Goal: Information Seeking & Learning: Learn about a topic

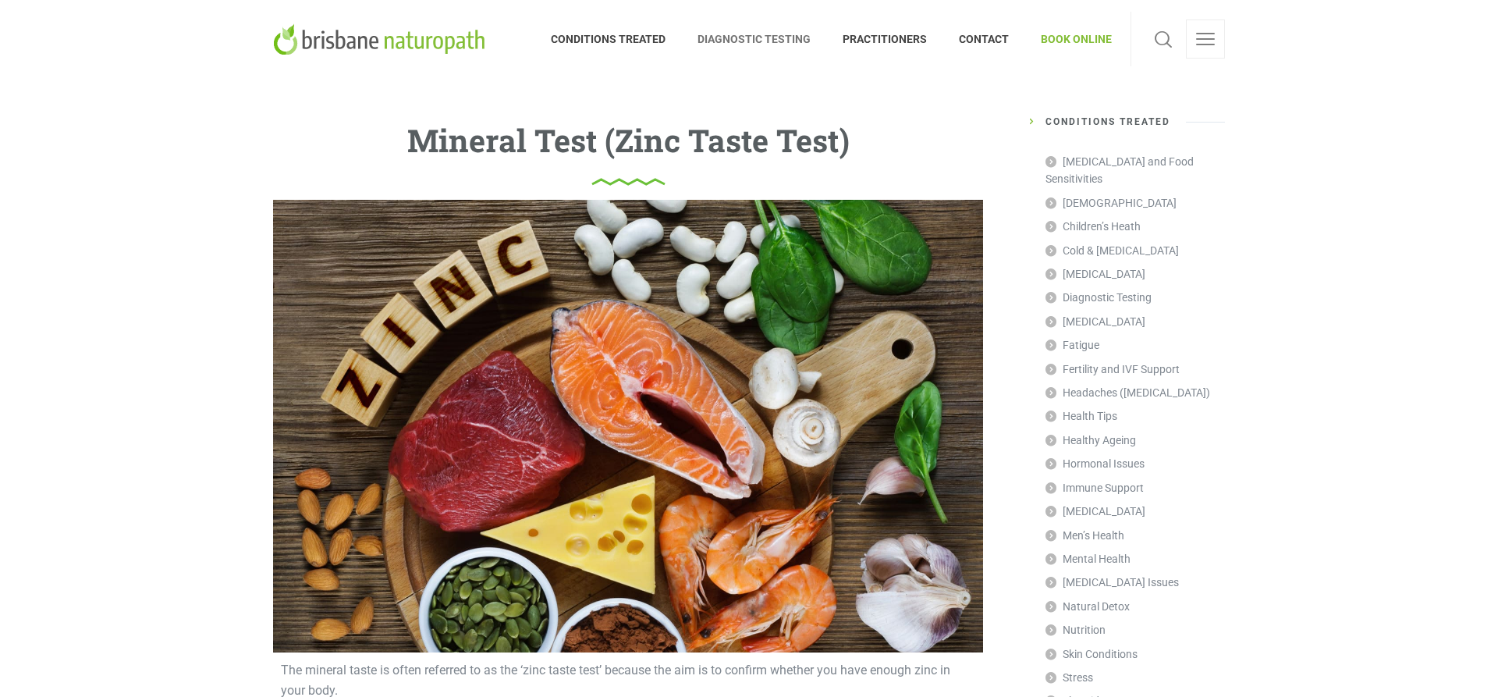
click at [743, 39] on span "DIAGNOSTIC TESTING" at bounding box center [754, 39] width 145 height 25
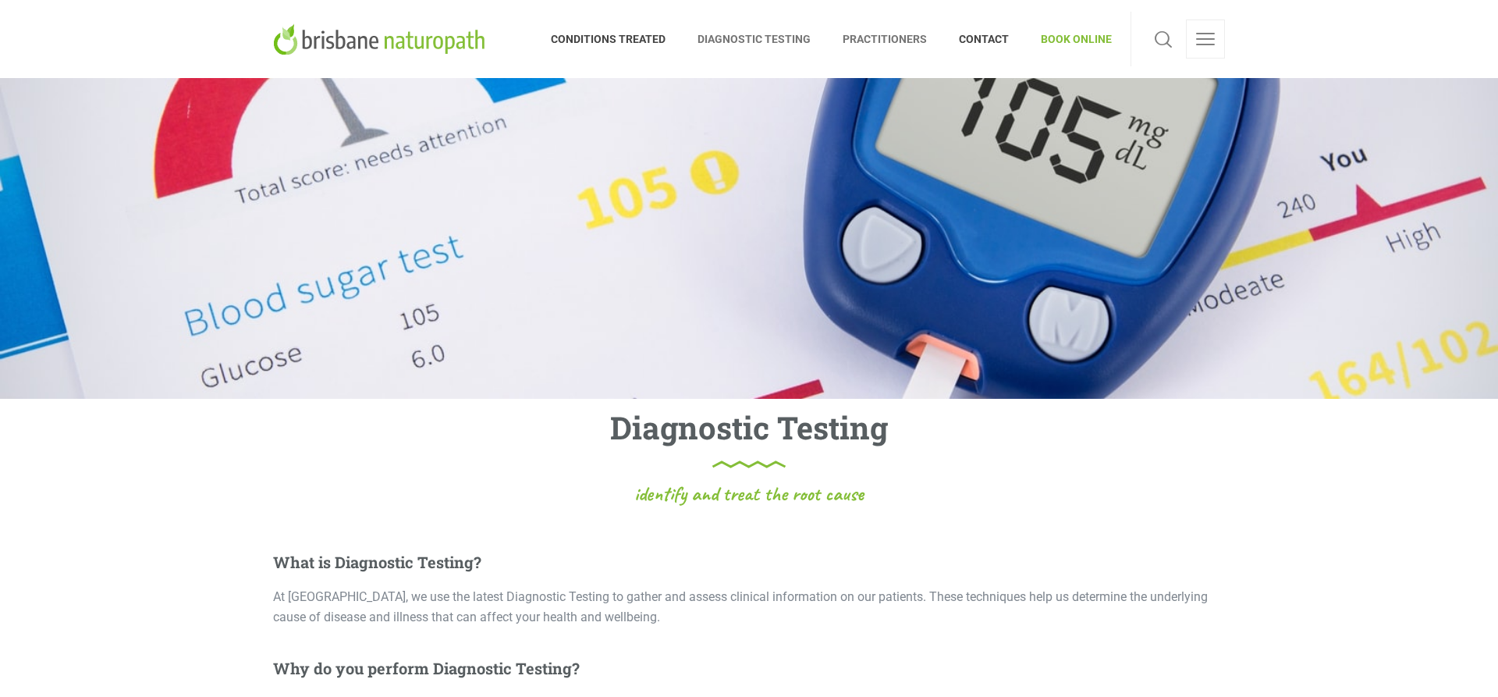
click at [899, 37] on span "PRACTITIONERS" at bounding box center [885, 39] width 116 height 25
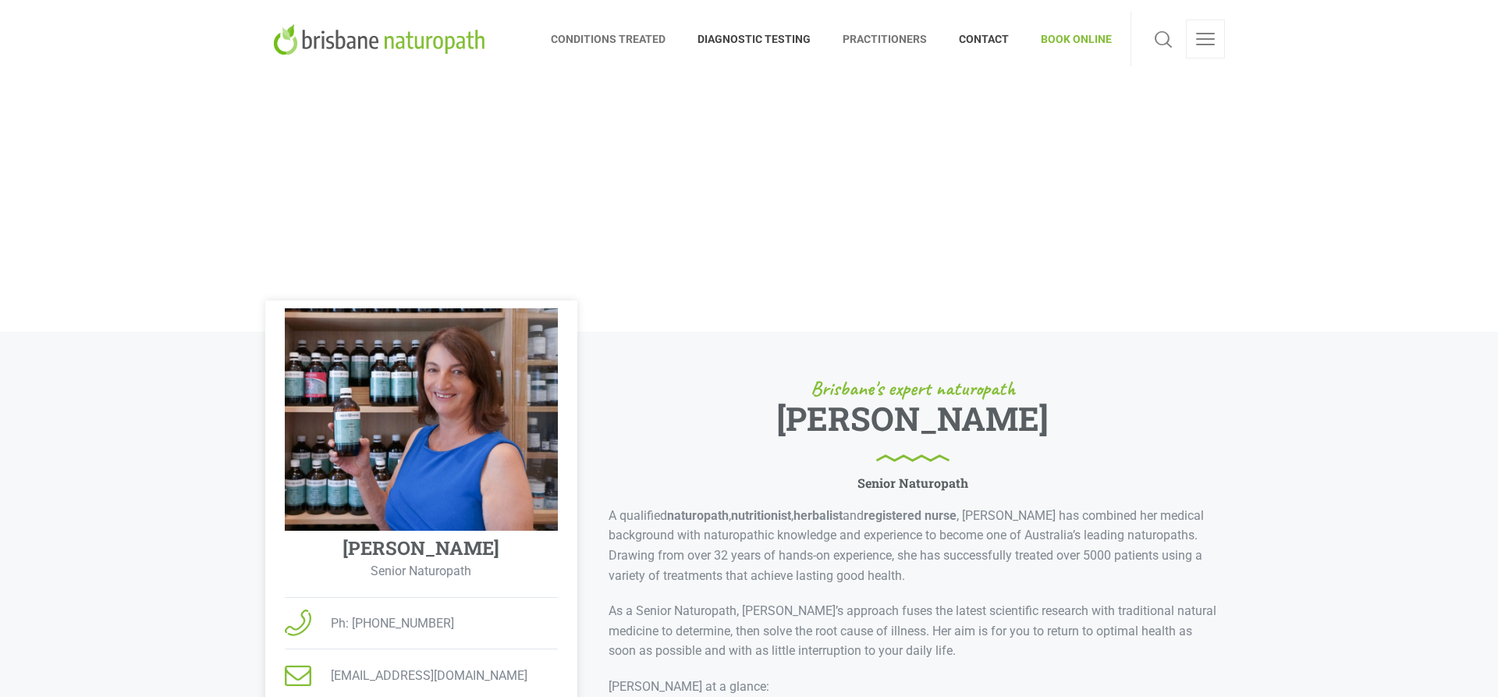
click at [628, 34] on span "CONDITIONS TREATED" at bounding box center [616, 39] width 131 height 25
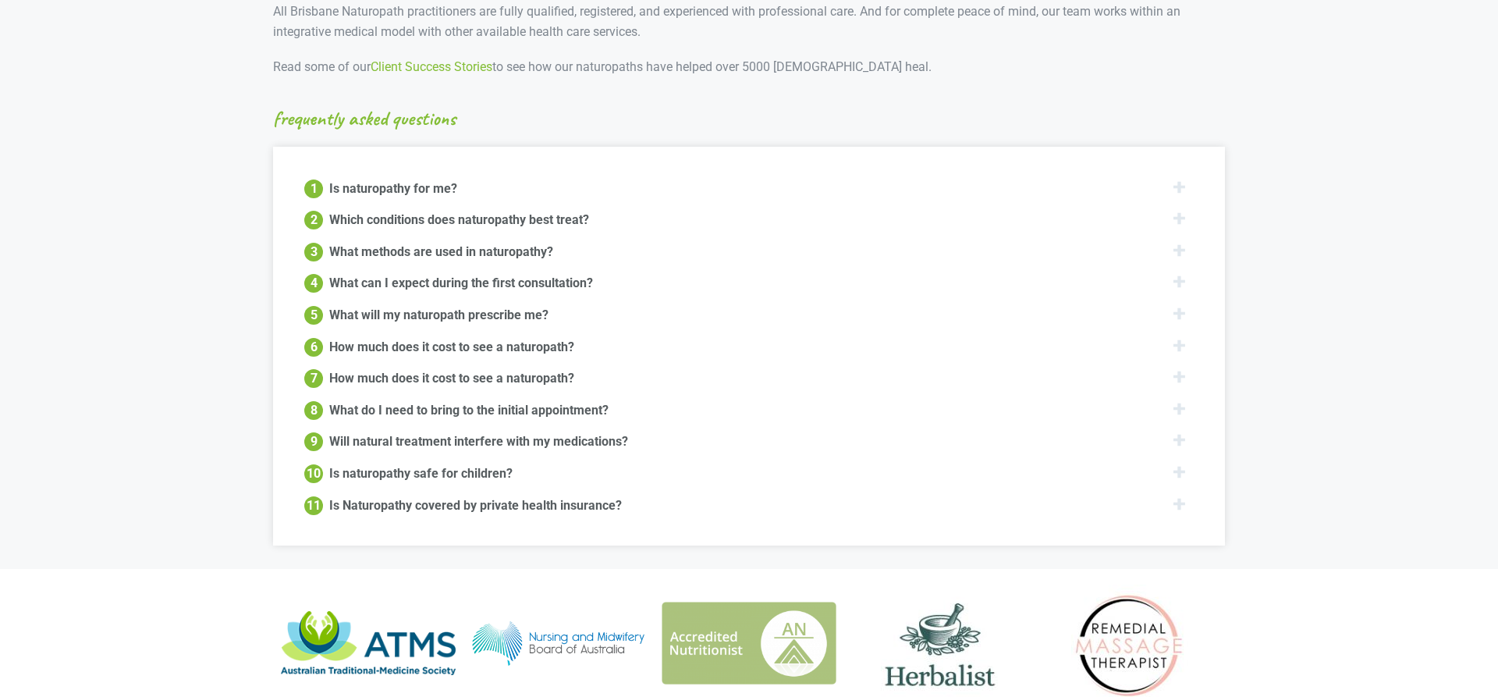
scroll to position [1750, 0]
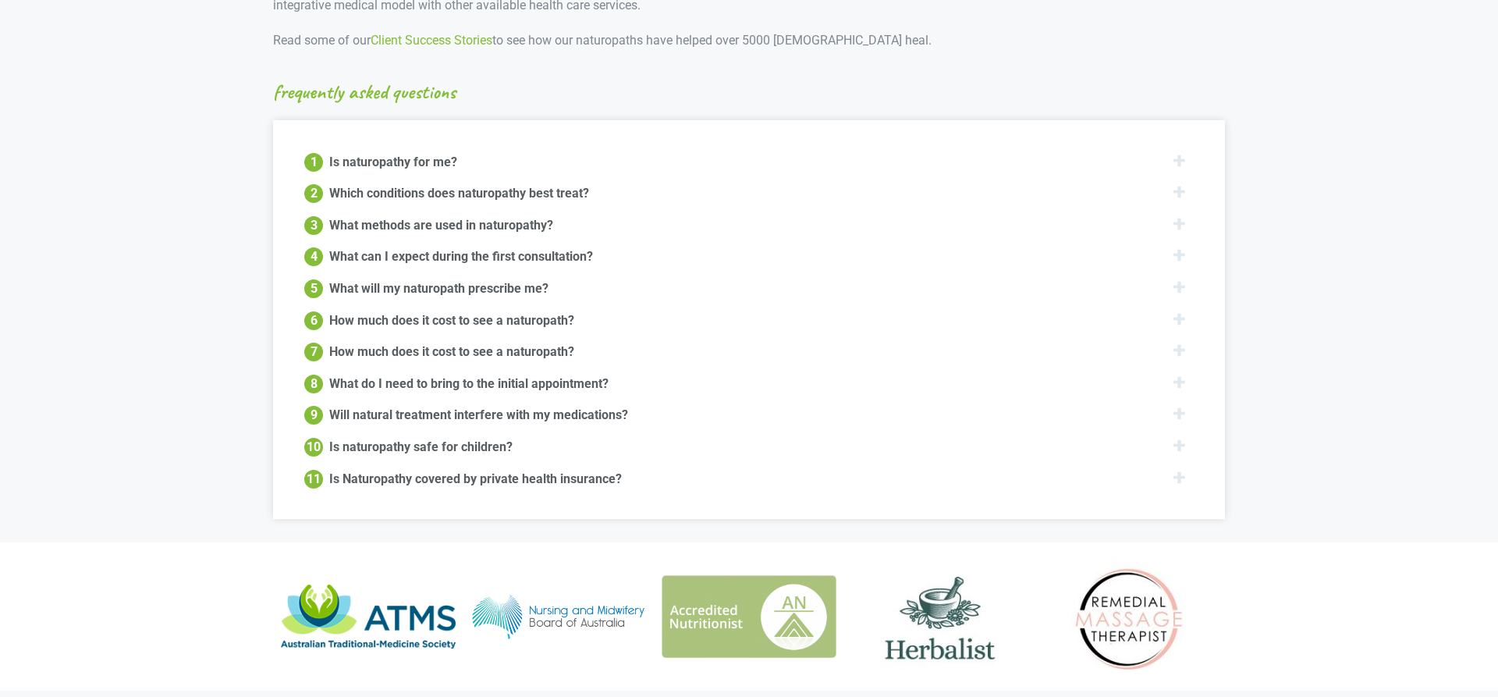
click at [1179, 341] on div "7 How much does it cost to see a naturopath?" at bounding box center [748, 351] width 889 height 20
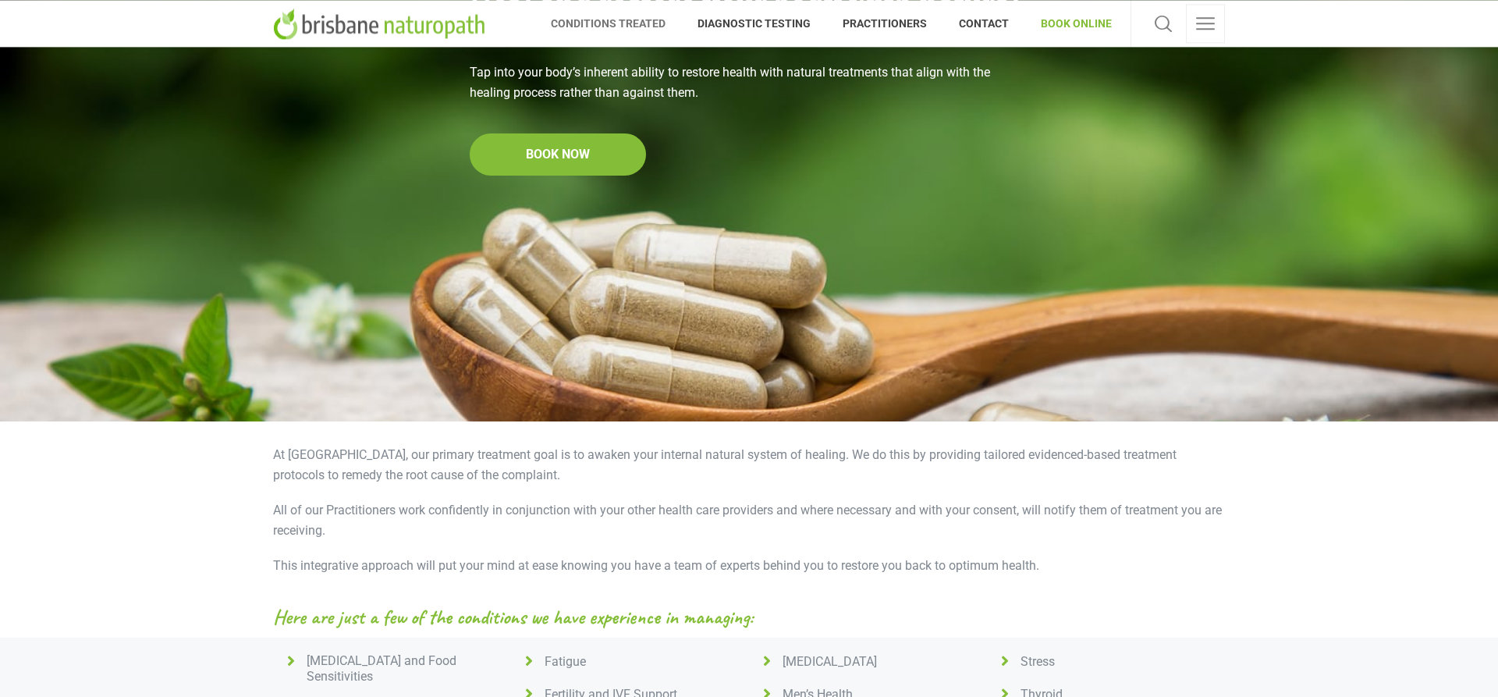
scroll to position [0, 0]
